Goal: Find specific page/section: Find specific page/section

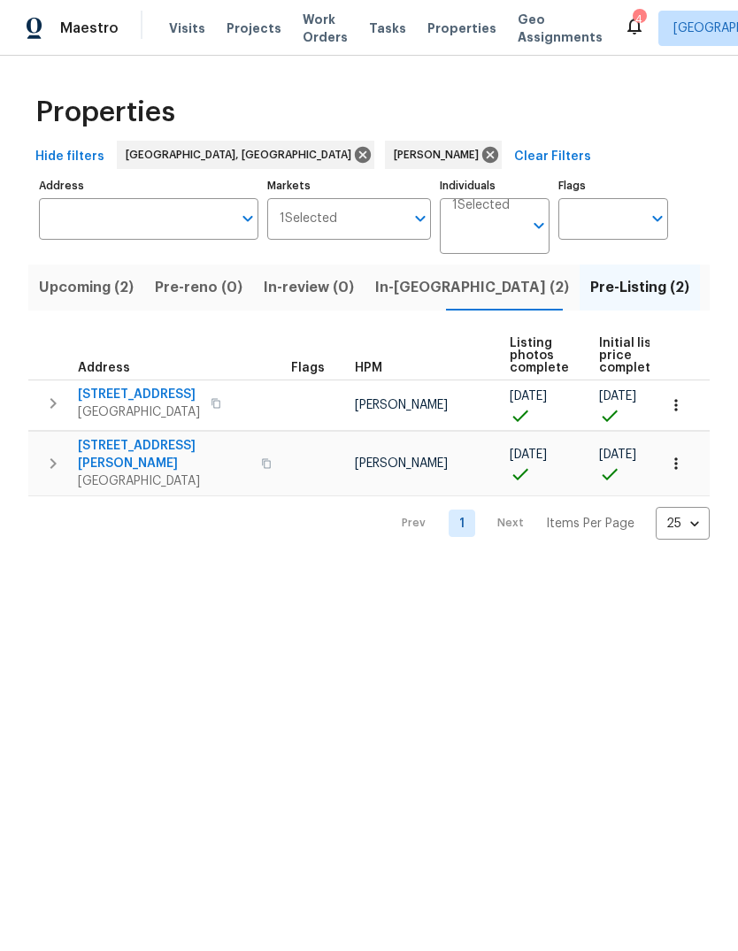
click at [395, 294] on span "In-[GEOGRAPHIC_DATA] (2)" at bounding box center [472, 287] width 194 height 25
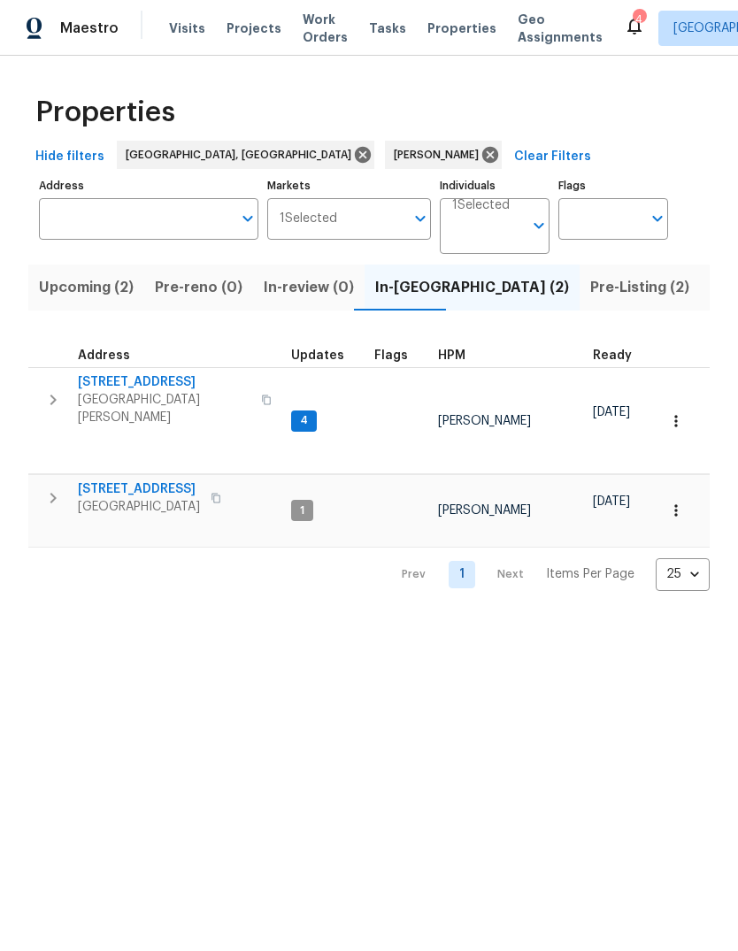
click at [149, 379] on span "[STREET_ADDRESS]" at bounding box center [164, 382] width 172 height 18
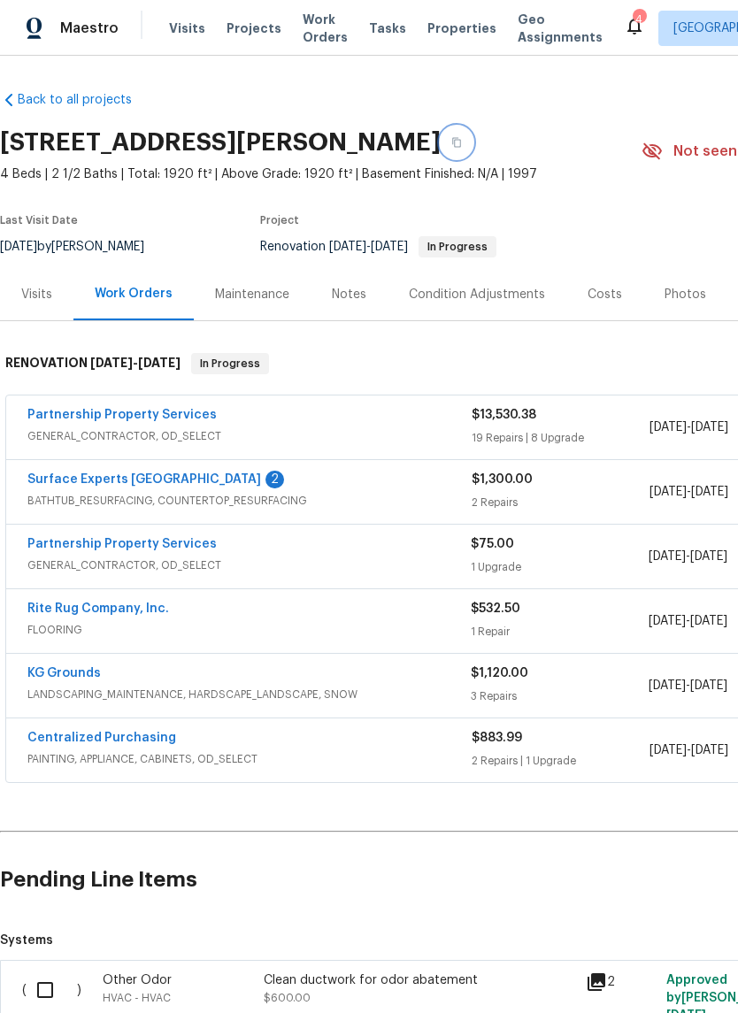
click at [462, 139] on icon "button" at bounding box center [456, 142] width 11 height 11
